Goal: Transaction & Acquisition: Purchase product/service

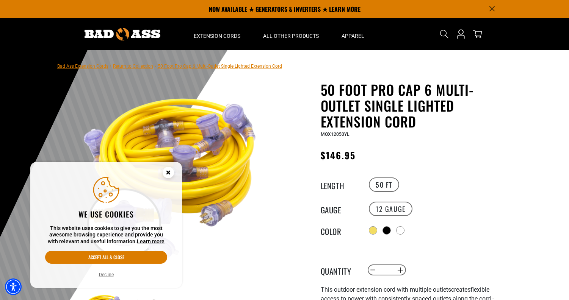
click at [169, 175] on circle "Cookie Consent" at bounding box center [168, 172] width 11 height 11
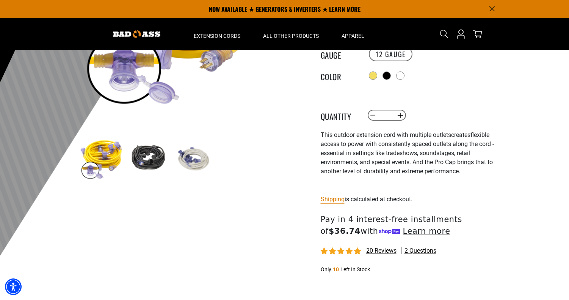
scroll to position [114, 0]
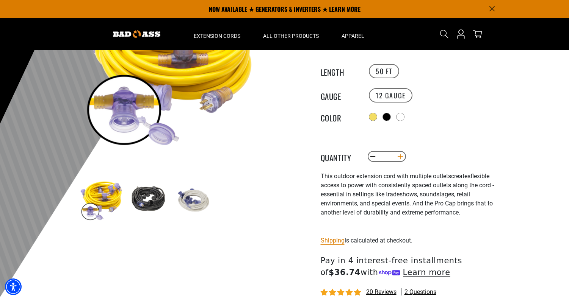
click at [399, 155] on button "Increase quantity for 50 Foot Pro Cap 6 Multi-Outlet Single Lighted Extension C…" at bounding box center [400, 156] width 12 height 13
type input "*"
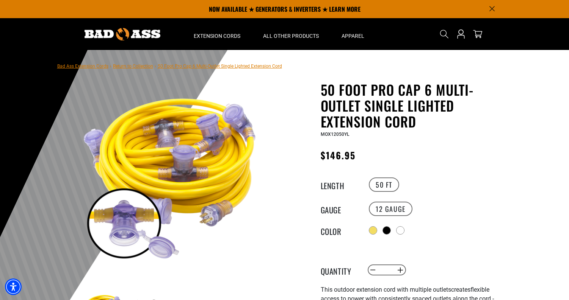
scroll to position [265, 0]
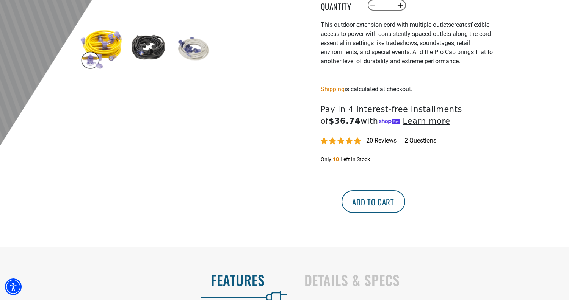
click at [405, 201] on button "Add to cart" at bounding box center [373, 202] width 64 height 23
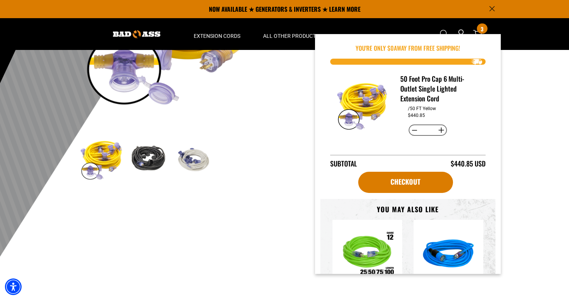
scroll to position [152, 0]
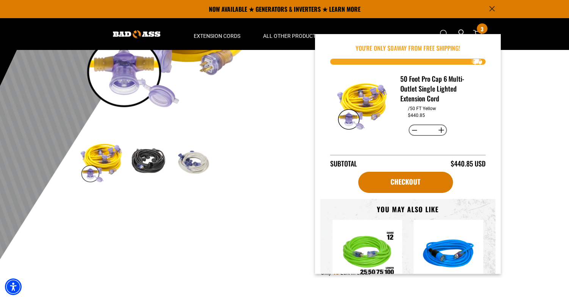
click at [524, 67] on div at bounding box center [284, 83] width 569 height 371
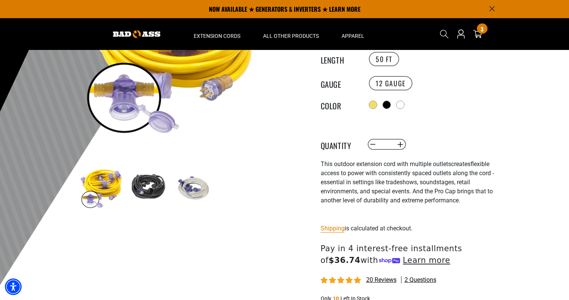
scroll to position [76, 0]
